Goal: Task Accomplishment & Management: Use online tool/utility

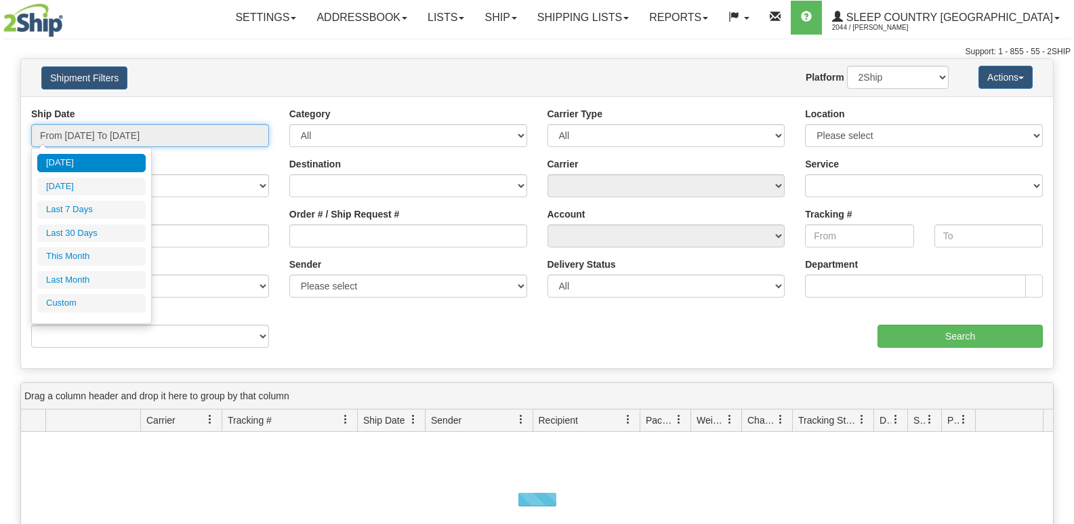
click at [154, 133] on input "From [DATE] To [DATE]" at bounding box center [150, 135] width 238 height 23
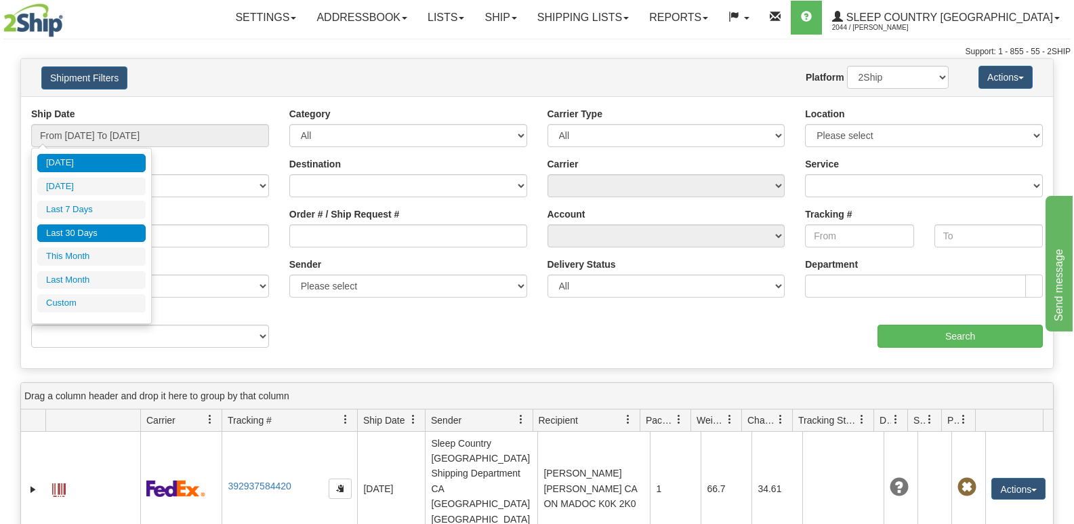
click at [112, 234] on li "Last 30 Days" at bounding box center [91, 233] width 108 height 18
type input "From 08/09/2025 To 09/07/2025"
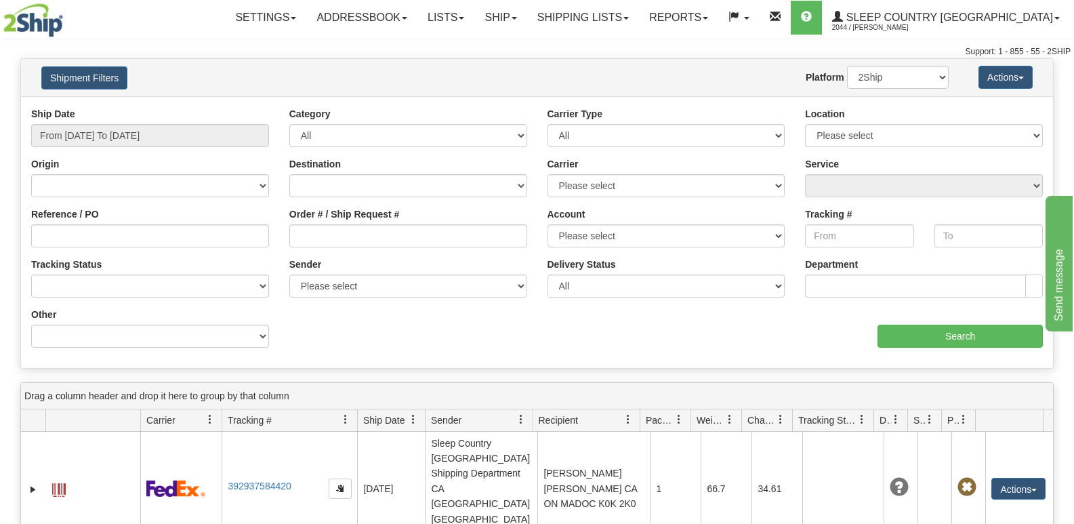
click at [318, 49] on div "Support: 1 - 855 - 55 - 2SHIP" at bounding box center [536, 52] width 1067 height 12
click at [335, 236] on input "Order # / Ship Request #" at bounding box center [408, 235] width 238 height 23
paste input "9002I053404"
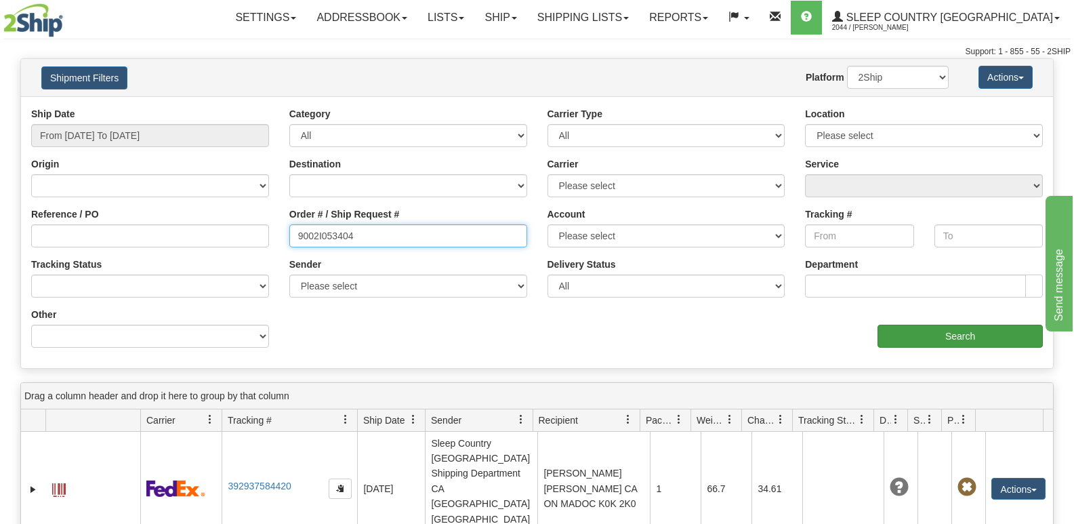
type input "9002I053404"
click at [975, 347] on input "Search" at bounding box center [959, 335] width 165 height 23
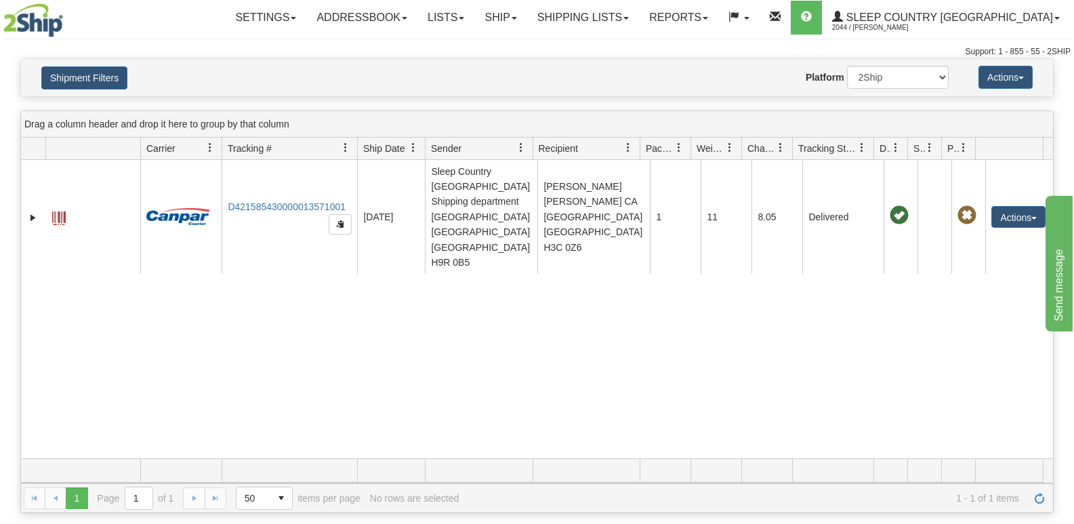
click at [303, 79] on div "Website Agent Nothing selected Client User Platform 2Ship Imported" at bounding box center [579, 77] width 759 height 23
click at [350, 79] on div "Website Agent Nothing selected Client User Platform 2Ship Imported" at bounding box center [579, 77] width 759 height 23
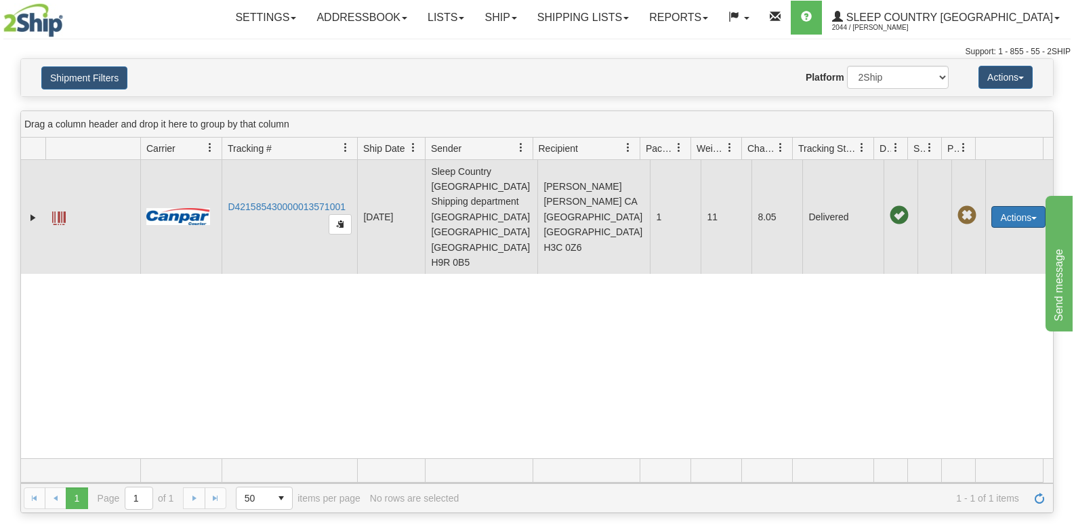
click at [1010, 206] on button "Actions" at bounding box center [1018, 217] width 54 height 22
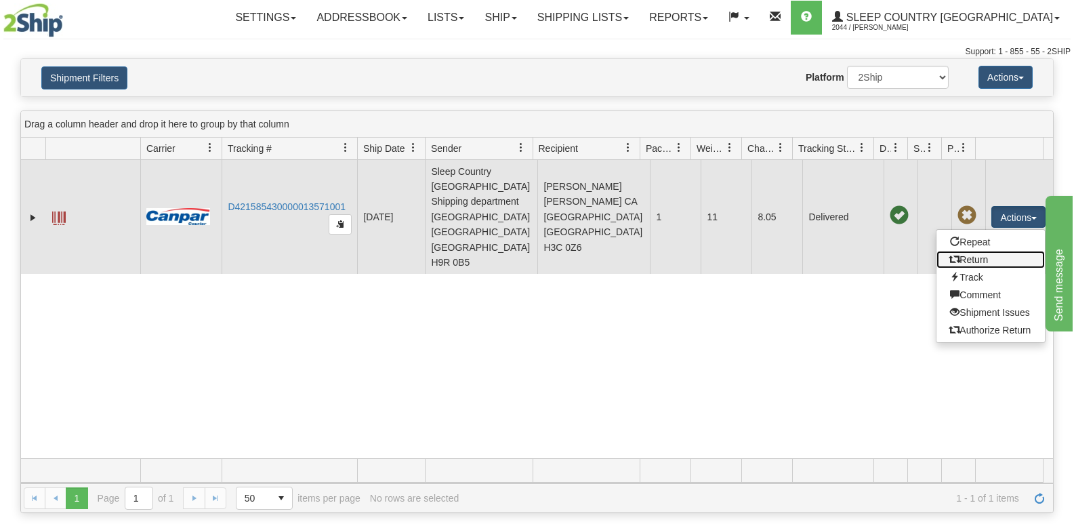
click at [979, 251] on link "Return" at bounding box center [990, 260] width 108 height 18
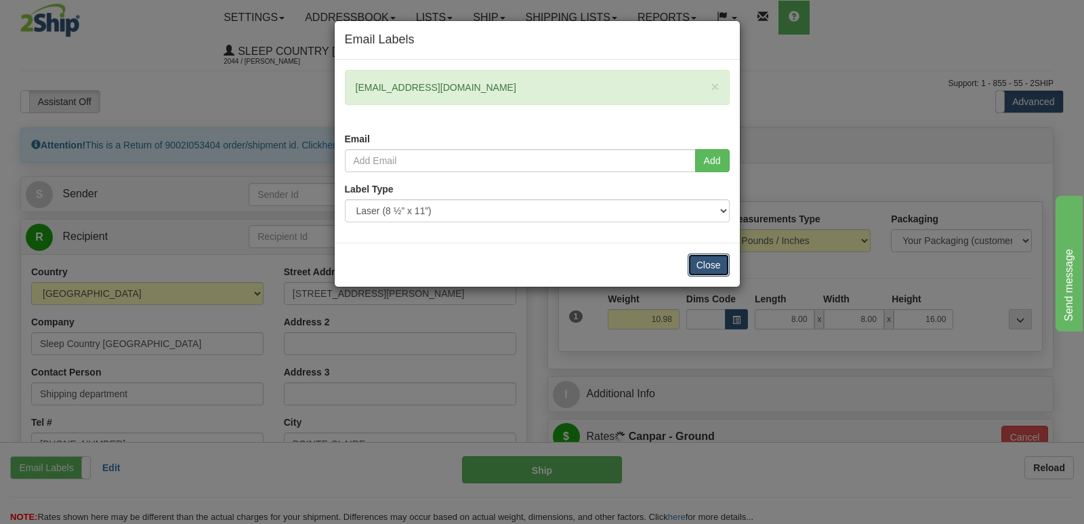
click at [707, 263] on button "Close" at bounding box center [709, 264] width 42 height 23
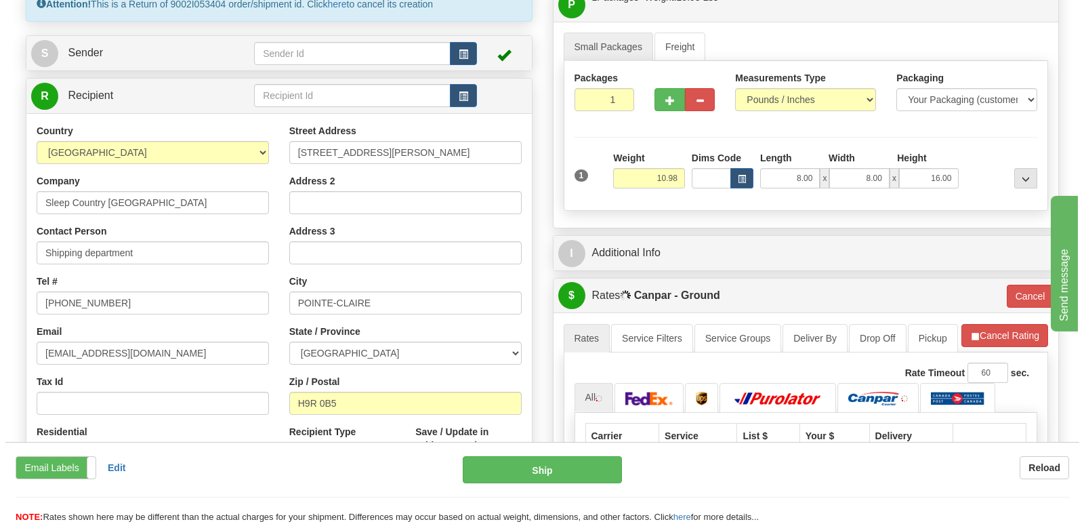
scroll to position [113, 0]
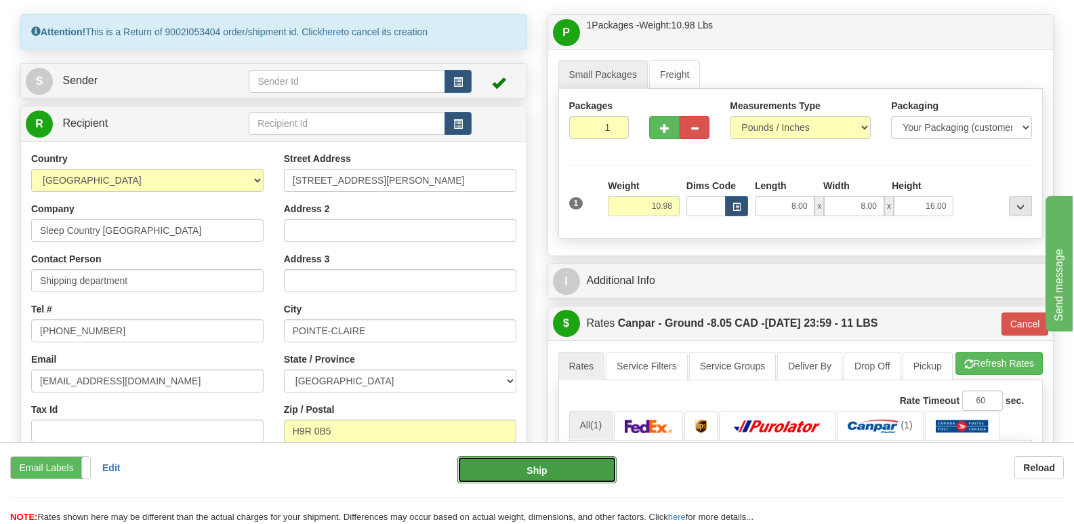
click at [498, 469] on button "Ship" at bounding box center [536, 469] width 159 height 27
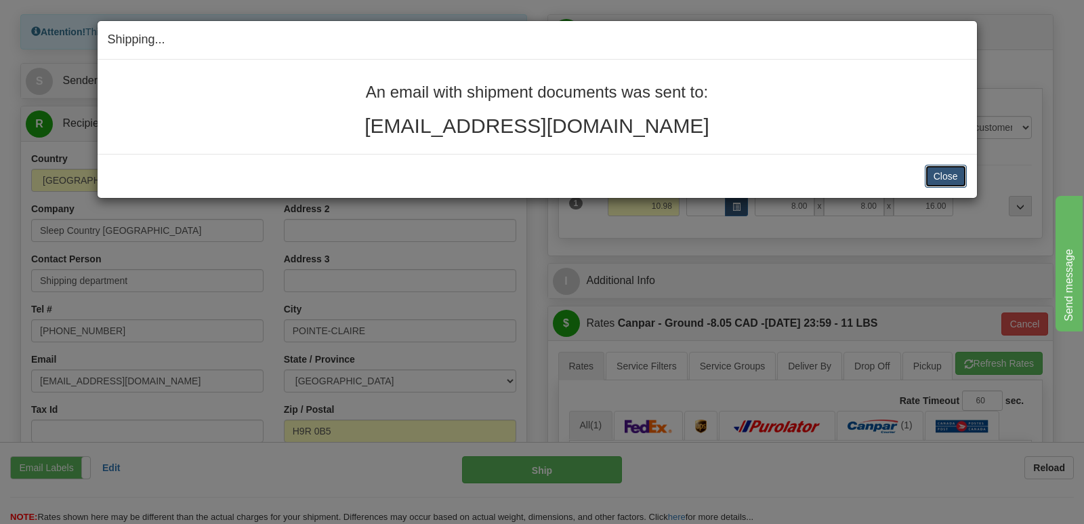
click at [936, 169] on button "Close" at bounding box center [946, 176] width 42 height 23
